Goal: Navigation & Orientation: Go to known website

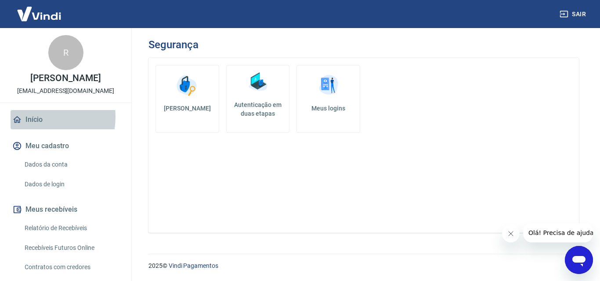
click at [38, 117] on link "Início" at bounding box center [66, 119] width 110 height 19
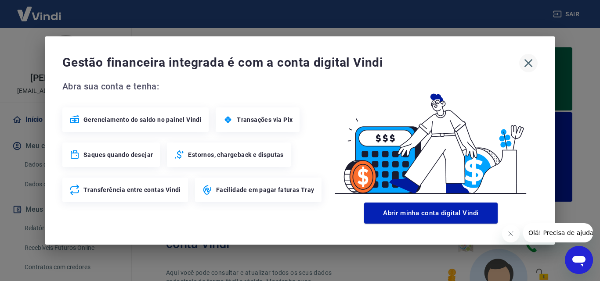
click at [529, 61] on icon "button" at bounding box center [528, 63] width 14 height 14
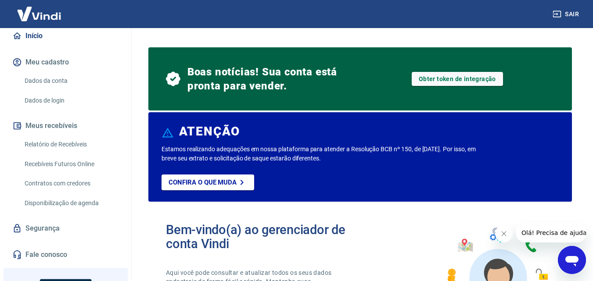
scroll to position [173, 0]
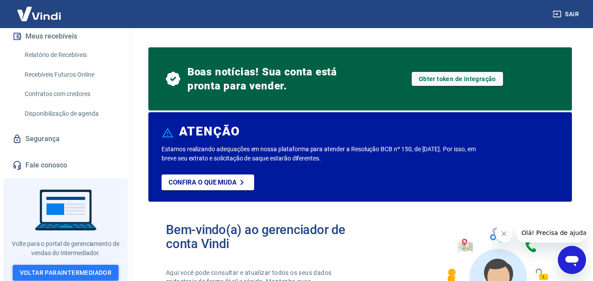
click at [81, 265] on link "Voltar para Intermediador" at bounding box center [66, 273] width 106 height 16
